Goal: Subscribe to service/newsletter

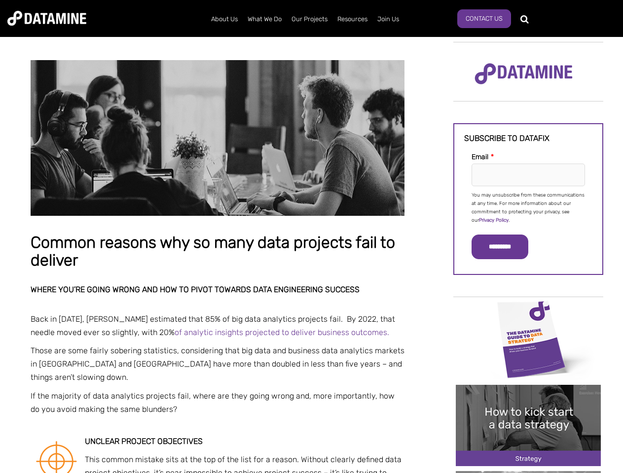
click at [528, 207] on p "You may unsubscribe from these communications at any time. For more information…" at bounding box center [528, 208] width 113 height 34
click at [506, 247] on input "*********" at bounding box center [500, 247] width 57 height 25
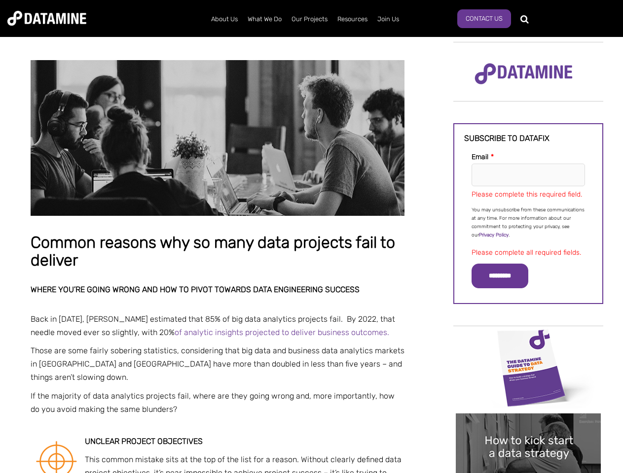
click at [528, 339] on img "Image grid with {{ image_count }} images." at bounding box center [528, 367] width 145 height 81
click at [528, 339] on div "✕" at bounding box center [311, 236] width 623 height 473
click at [528, 426] on div "✕" at bounding box center [311, 236] width 623 height 473
click at [528, 426] on img "Image grid with {{ image_count }} images." at bounding box center [528, 454] width 145 height 81
click at [528, 472] on div "✕" at bounding box center [311, 236] width 623 height 473
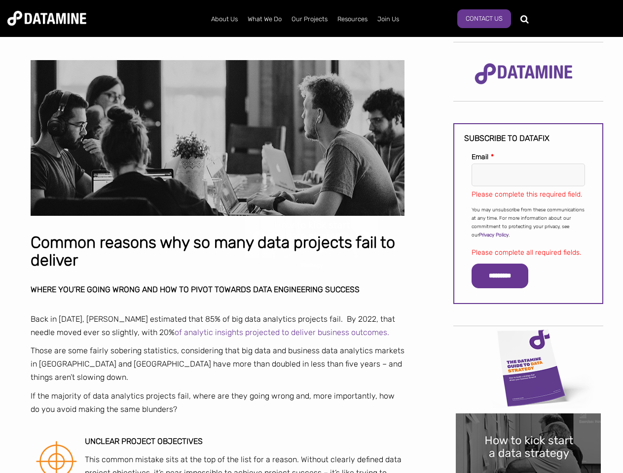
click at [528, 472] on div "✕" at bounding box center [311, 236] width 623 height 473
